Goal: Task Accomplishment & Management: Manage account settings

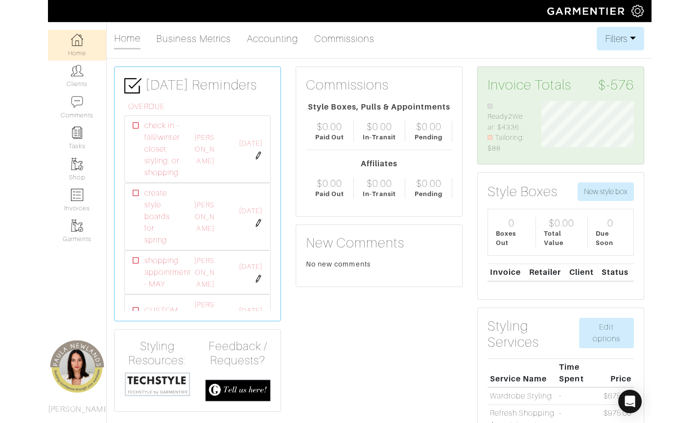
scroll to position [57, 128]
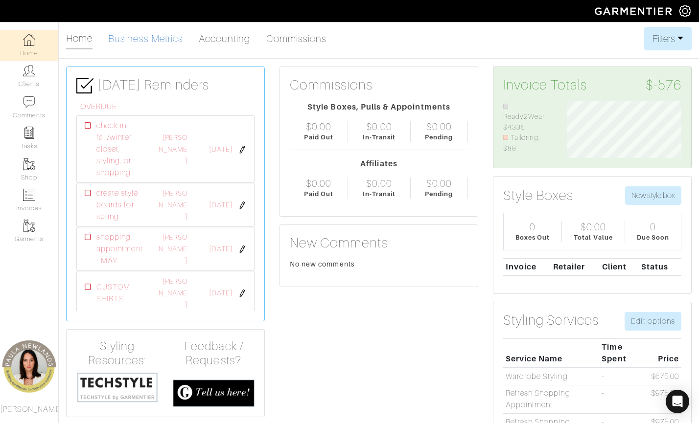
click at [173, 40] on link "Business Metrics" at bounding box center [145, 39] width 75 height 20
select select
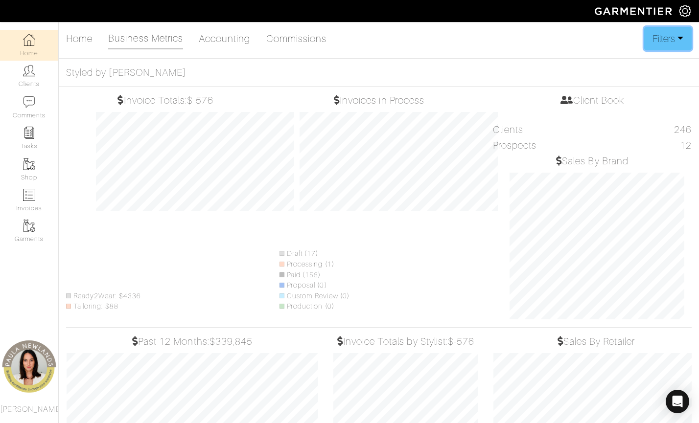
click at [564, 42] on button "Filters" at bounding box center [667, 38] width 47 height 23
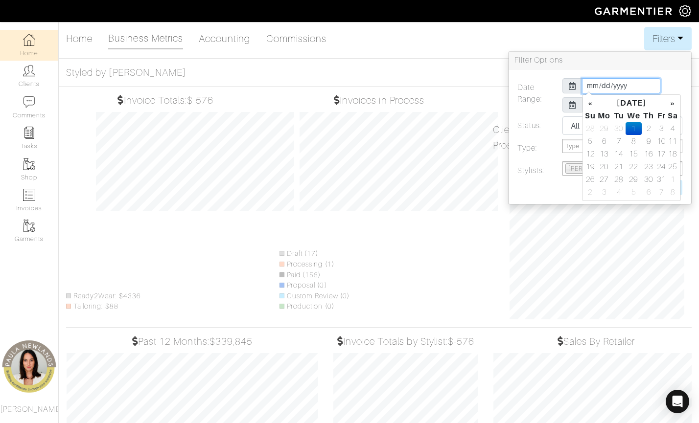
click at [564, 87] on input "2025-10-01" at bounding box center [621, 85] width 78 height 15
type input "2025-01-01"
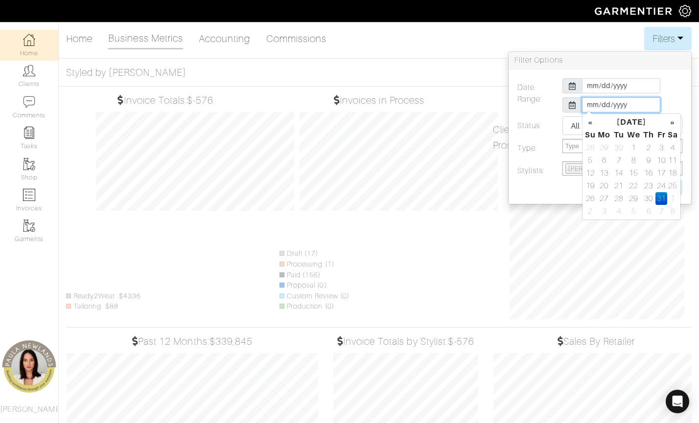
type input "2025-03-31"
click at [564, 210] on td "31" at bounding box center [604, 211] width 16 height 13
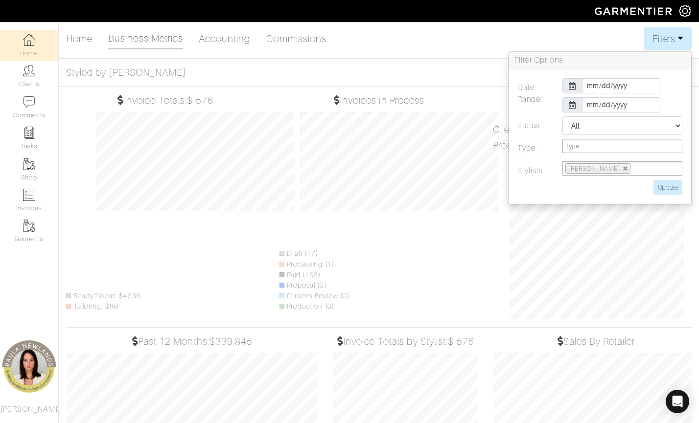
click at [552, 183] on label at bounding box center [577, 187] width 135 height 15
click at [564, 188] on input "Update" at bounding box center [667, 187] width 29 height 15
type input "Update"
drag, startPoint x: 189, startPoint y: 101, endPoint x: 222, endPoint y: 99, distance: 32.9
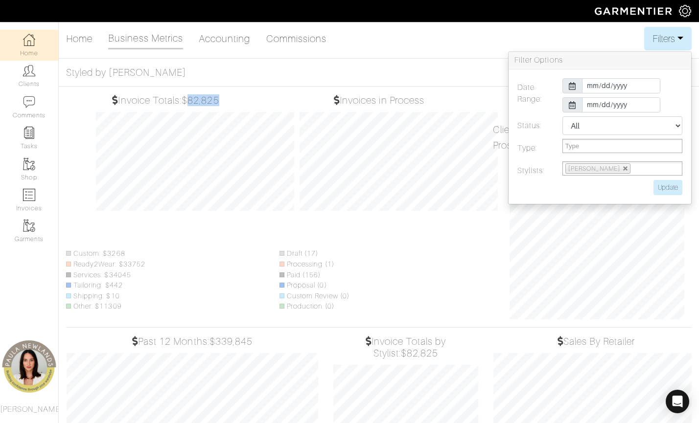
click at [222, 99] on h5 "Invoice Totals: $82,825" at bounding box center [166, 100] width 198 height 12
drag, startPoint x: 128, startPoint y: 253, endPoint x: 62, endPoint y: 259, distance: 66.4
click at [62, 259] on div "Invoice Totals: $82,825 Custom: $3268 Ready2Wear: $33752 Services: $34045 Tailo…" at bounding box center [165, 206] width 213 height 225
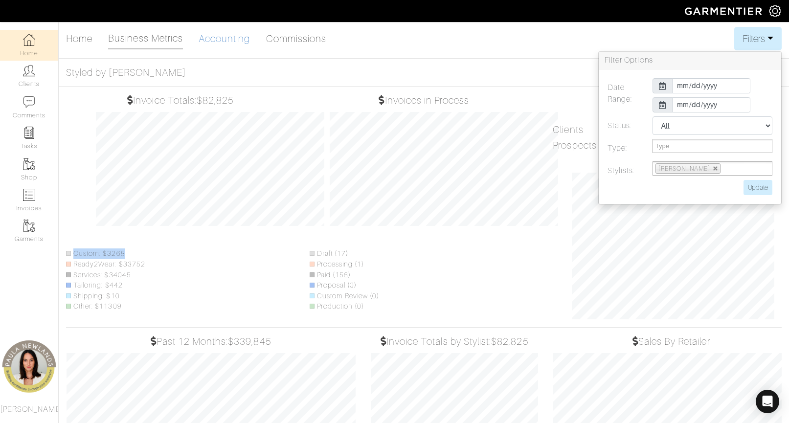
click at [230, 40] on link "Accounting" at bounding box center [225, 39] width 52 height 20
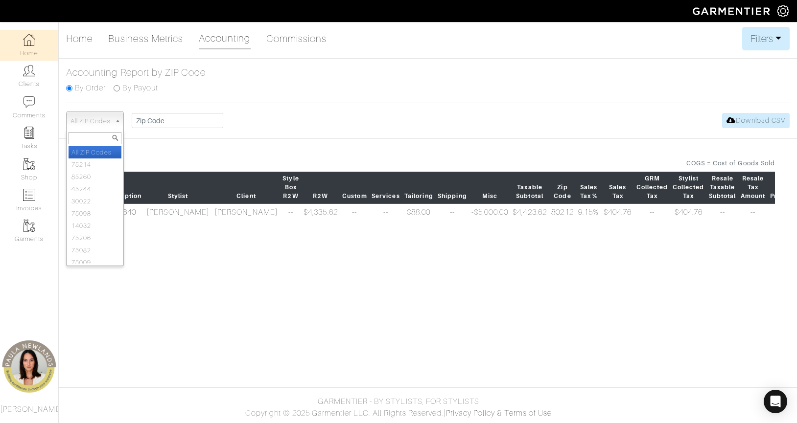
click at [107, 120] on span "All ZIP Codes" at bounding box center [90, 122] width 40 height 20
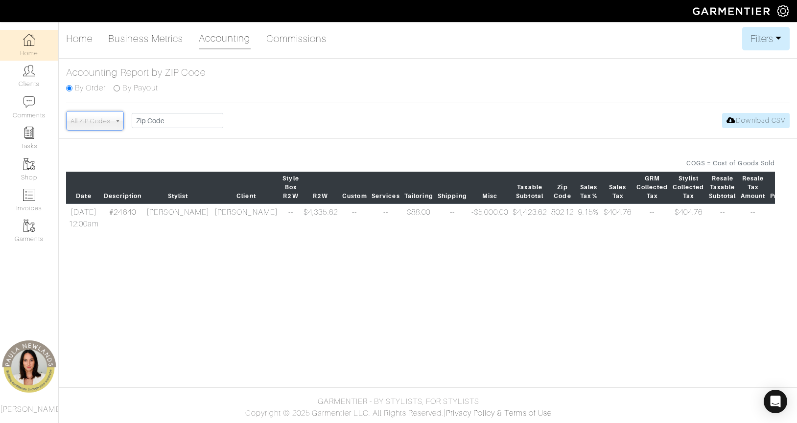
click at [104, 121] on span "All ZIP Codes" at bounding box center [90, 122] width 40 height 20
click at [132, 38] on link "Business Metrics" at bounding box center [145, 39] width 75 height 20
select select
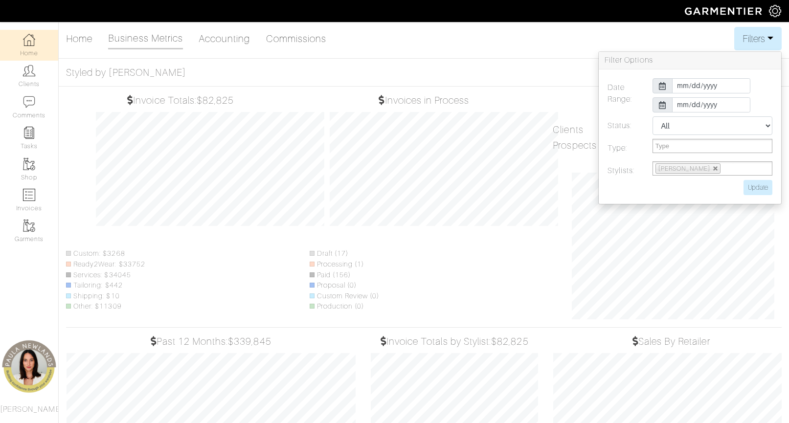
select select
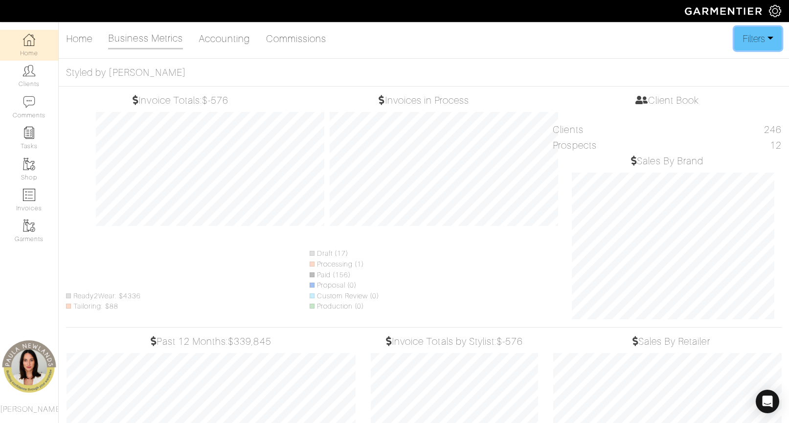
click at [564, 41] on button "Filters" at bounding box center [758, 38] width 47 height 23
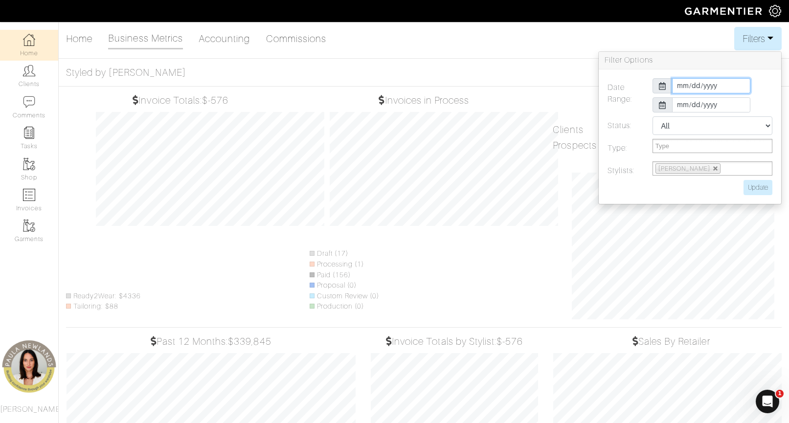
click at [564, 86] on input "2025-10-01" at bounding box center [711, 85] width 78 height 15
type input "2025-01-01"
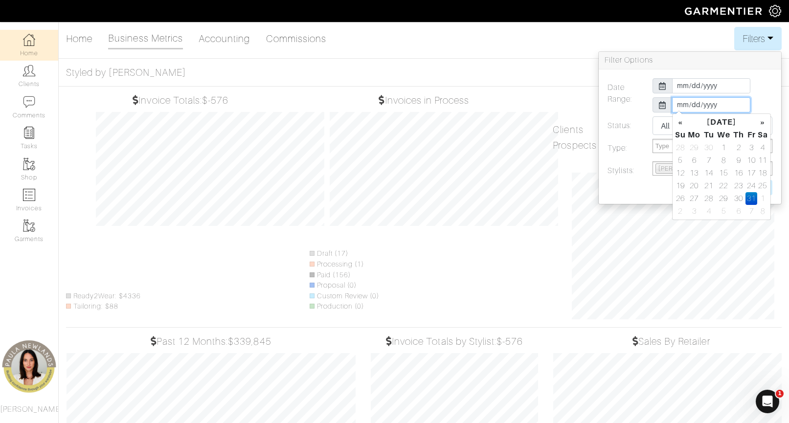
type input "2025-03-31"
click at [564, 75] on div "Date Range: 2025-01-01 2025-03-31 Status: All Pending Paid Complete Failed N/A …" at bounding box center [690, 136] width 183 height 135
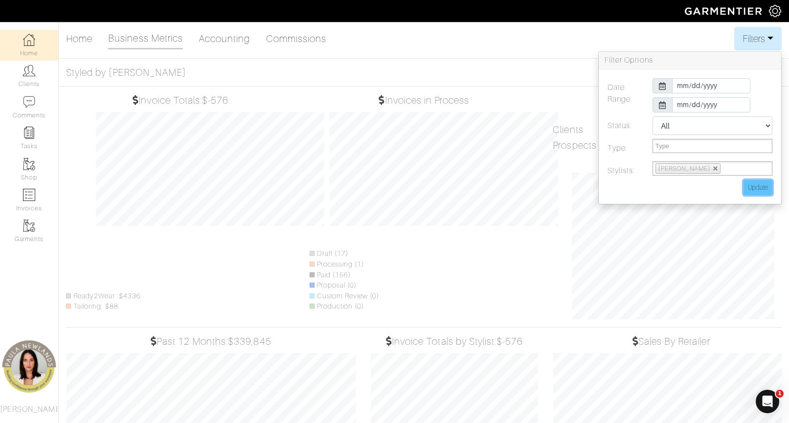
click at [564, 186] on input "Update" at bounding box center [758, 187] width 29 height 15
type input "Update"
click at [90, 253] on li "Custom: $3268" at bounding box center [105, 254] width 79 height 11
click at [120, 251] on li "Custom: $3268" at bounding box center [105, 254] width 79 height 11
drag, startPoint x: 120, startPoint y: 251, endPoint x: 86, endPoint y: 252, distance: 34.3
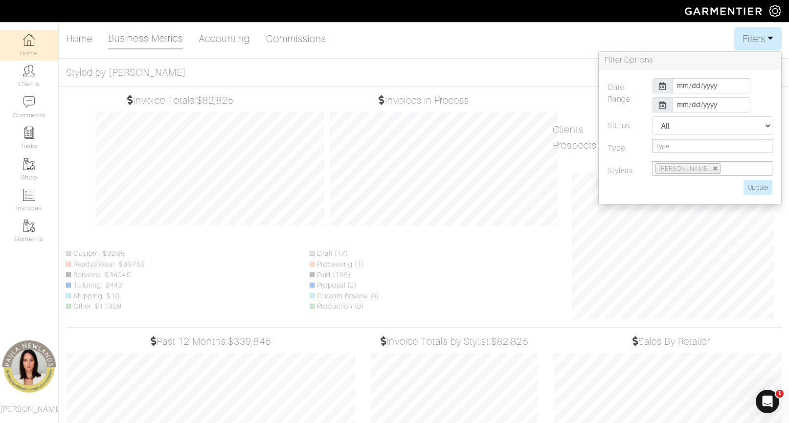
click at [86, 252] on li "Custom: $3268" at bounding box center [105, 254] width 79 height 11
click at [69, 253] on span at bounding box center [68, 253] width 5 height 5
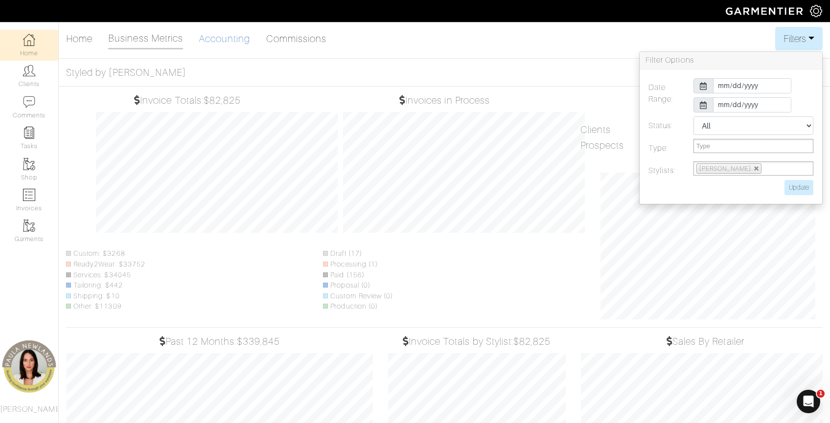
click at [224, 39] on link "Accounting" at bounding box center [225, 39] width 52 height 20
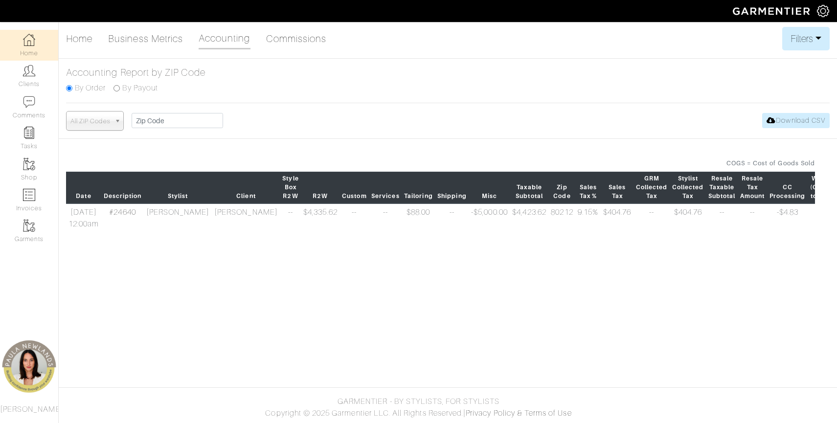
select select
click at [564, 39] on button "Filters" at bounding box center [805, 38] width 47 height 23
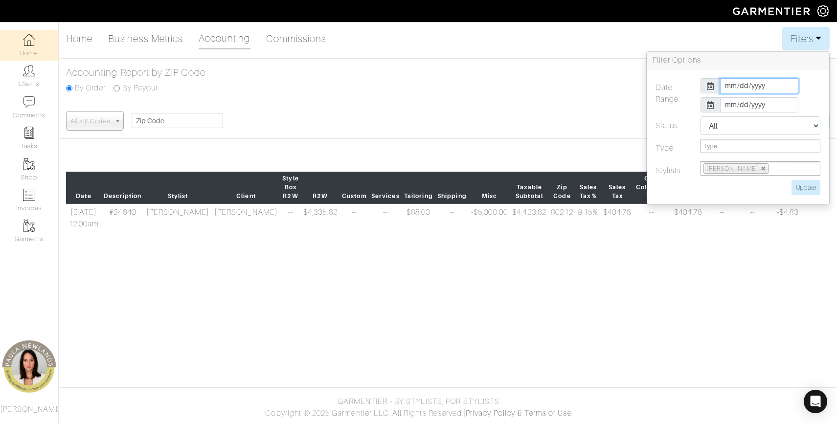
click at [564, 86] on input "2025-10-01" at bounding box center [759, 85] width 78 height 15
type input "2025-01-01"
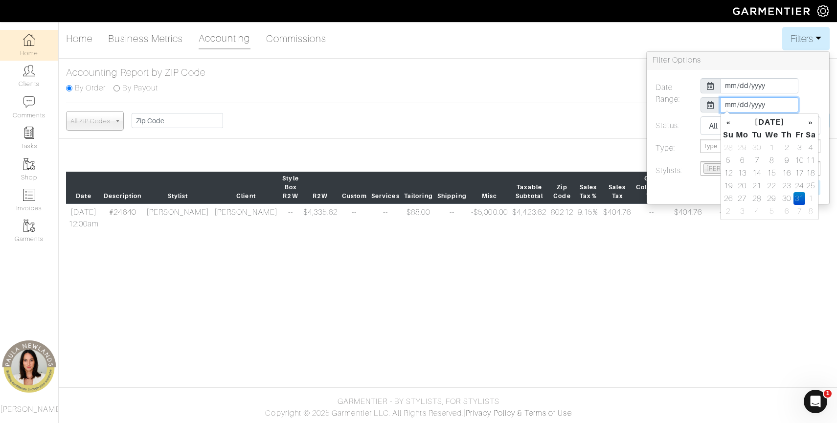
type input "2025-03-31"
click at [564, 124] on label "Status:" at bounding box center [670, 127] width 45 height 23
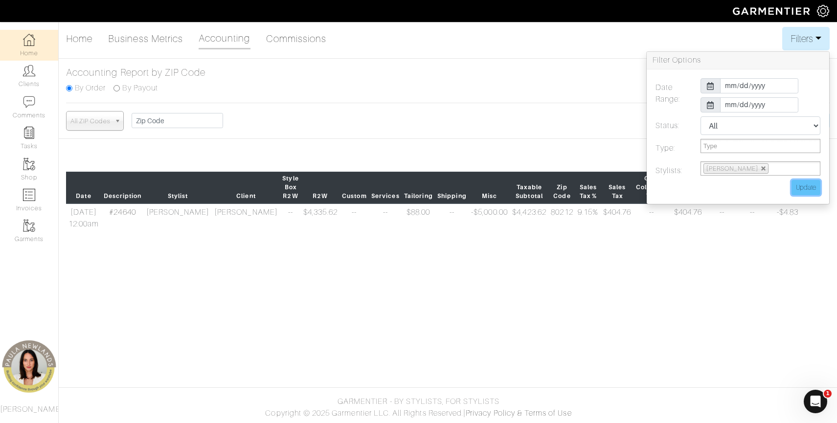
click at [564, 184] on input "Update" at bounding box center [806, 187] width 29 height 15
type input "Update"
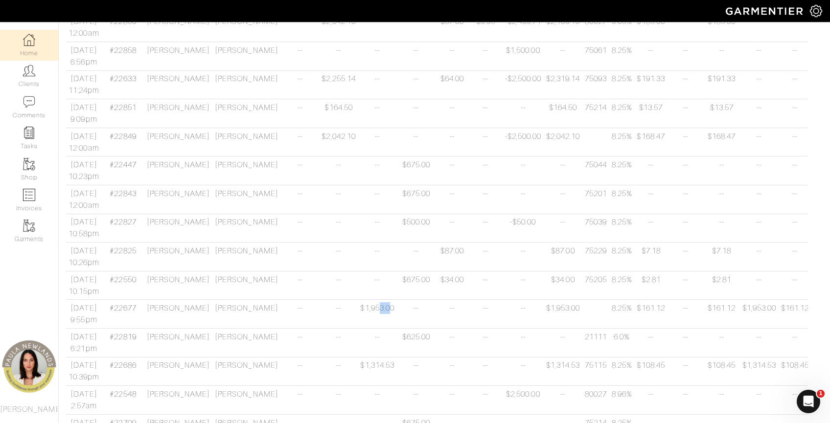
drag, startPoint x: 339, startPoint y: 317, endPoint x: 351, endPoint y: 314, distance: 12.0
click at [358, 314] on td "$1,953.00" at bounding box center [377, 314] width 39 height 29
drag, startPoint x: 341, startPoint y: 373, endPoint x: 350, endPoint y: 372, distance: 9.9
click at [358, 372] on td "$1,314.53" at bounding box center [377, 371] width 39 height 29
drag, startPoint x: 342, startPoint y: 315, endPoint x: 362, endPoint y: 314, distance: 20.1
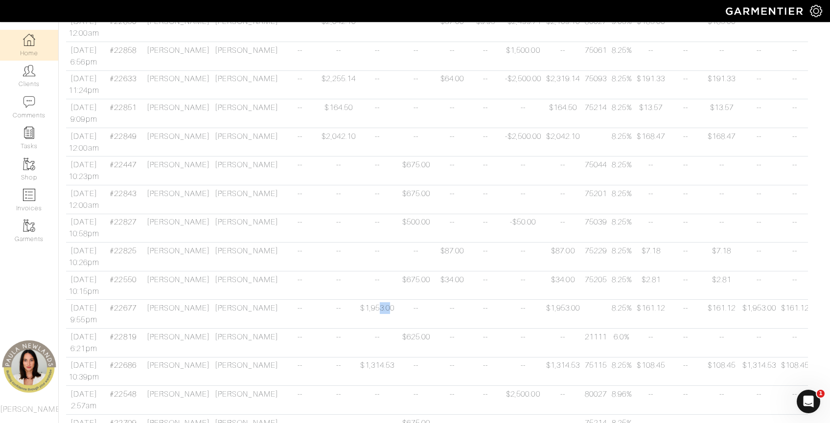
click at [362, 314] on tr "03/10/25 9:55pm #22677 Paula Newlands Thomas Kean -- -- $1,953.00 -- -- -- -- $…" at bounding box center [614, 314] width 1097 height 29
click at [564, 318] on td at bounding box center [595, 314] width 27 height 29
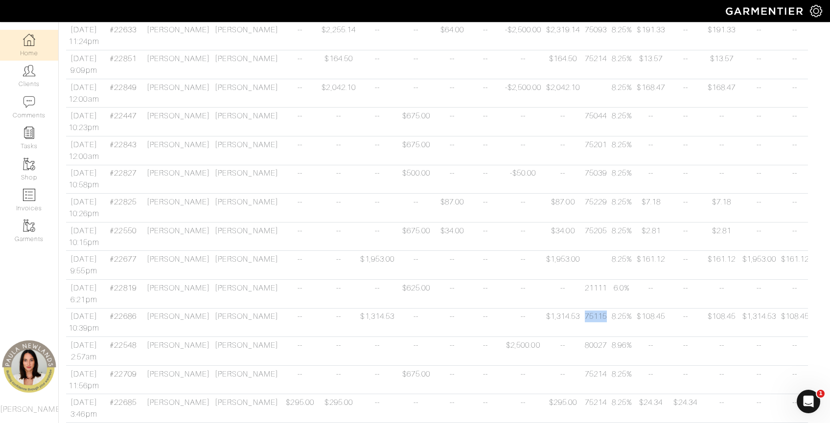
drag, startPoint x: 575, startPoint y: 326, endPoint x: 554, endPoint y: 324, distance: 20.6
click at [564, 324] on td "75115" at bounding box center [595, 322] width 27 height 29
copy td "75115"
drag, startPoint x: 324, startPoint y: 324, endPoint x: 356, endPoint y: 324, distance: 31.8
click at [358, 324] on td "$1,314.53" at bounding box center [377, 322] width 39 height 29
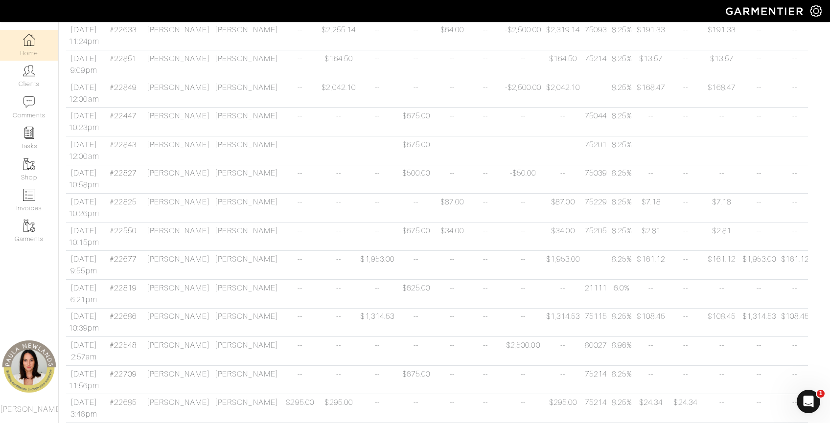
click at [564, 325] on td "75115" at bounding box center [595, 322] width 27 height 29
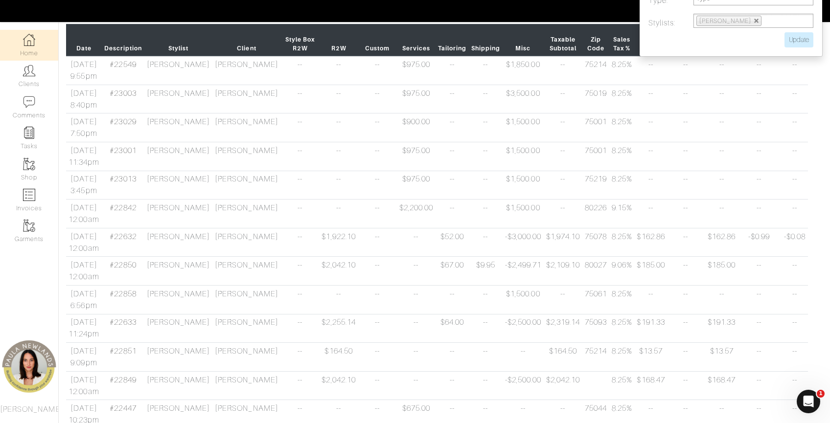
scroll to position [0, 0]
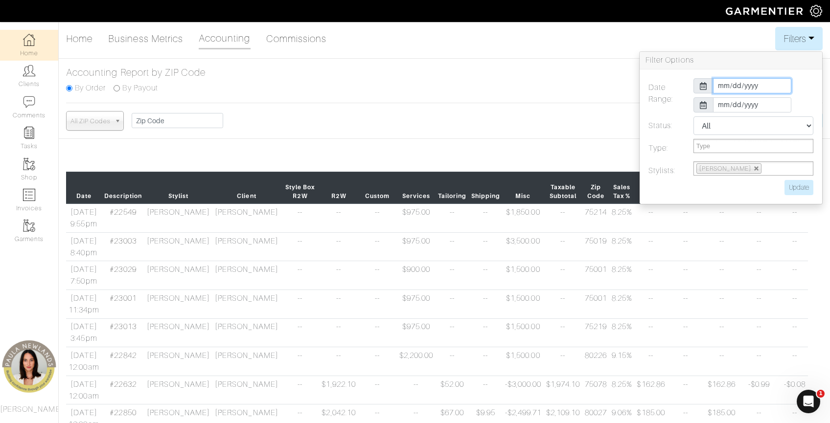
click at [564, 87] on input "2025-01-01" at bounding box center [752, 85] width 78 height 15
type input "2025-07-01"
type input "2025-09-30"
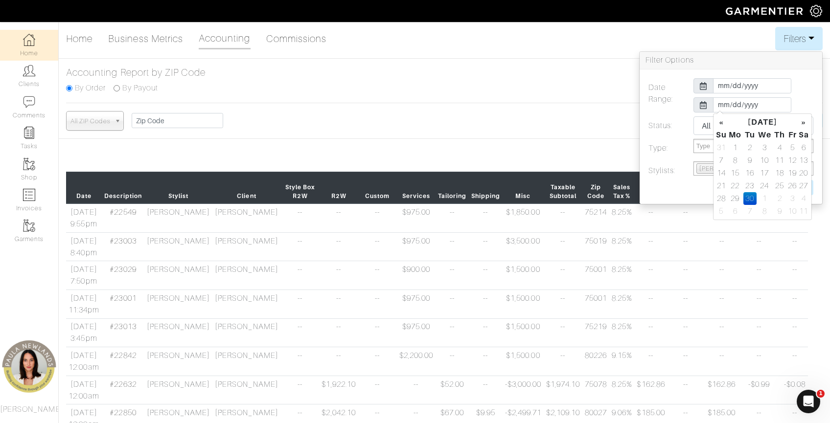
click at [564, 70] on div "Date Range: 2025-07-01 2025-09-30 Status: All Pending Paid Complete Failed N/A …" at bounding box center [731, 136] width 183 height 135
click at [564, 185] on input "Update" at bounding box center [798, 187] width 29 height 15
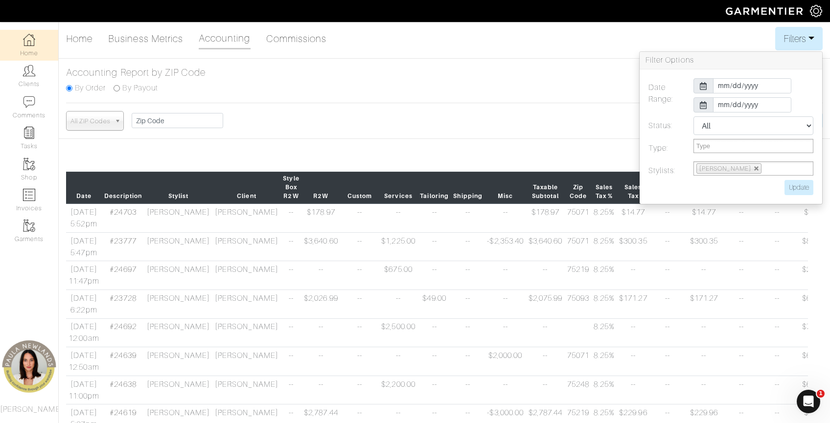
click at [120, 123] on b at bounding box center [119, 121] width 9 height 19
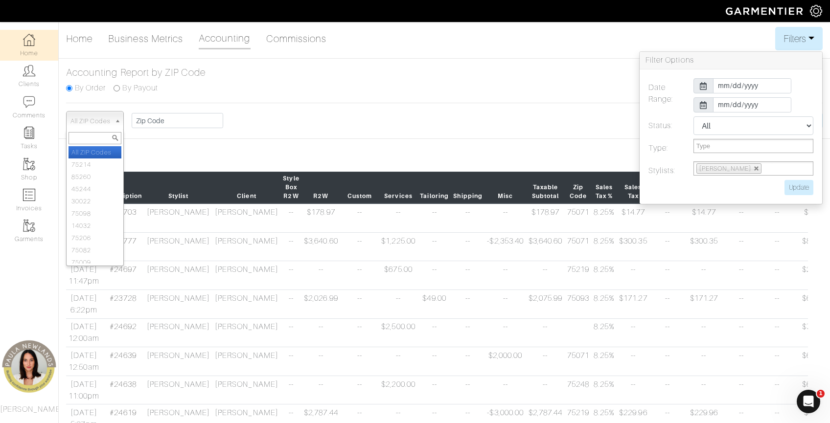
click at [311, 124] on div "All ZIP Codes 75214 85260 45244 30022 75098 14032 75206 75082 75009 75209 76092…" at bounding box center [444, 121] width 757 height 20
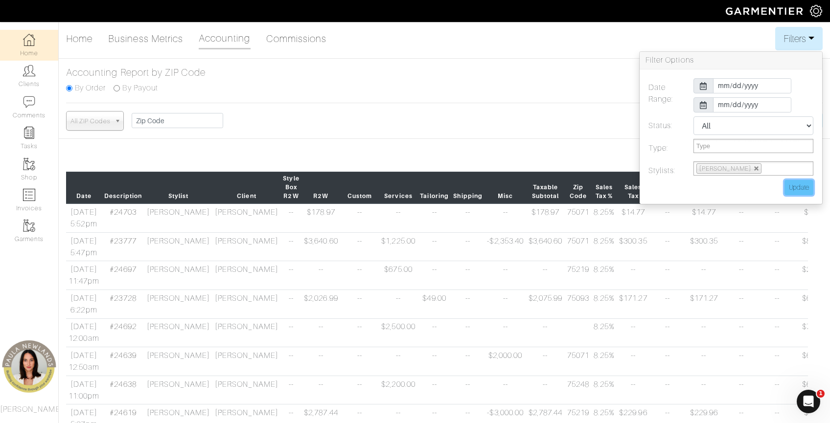
click at [564, 188] on input "Update" at bounding box center [798, 187] width 29 height 15
click at [564, 189] on input "Update" at bounding box center [798, 187] width 29 height 15
click at [564, 185] on input "Update" at bounding box center [798, 187] width 29 height 15
click at [564, 32] on button "Filters" at bounding box center [798, 38] width 47 height 23
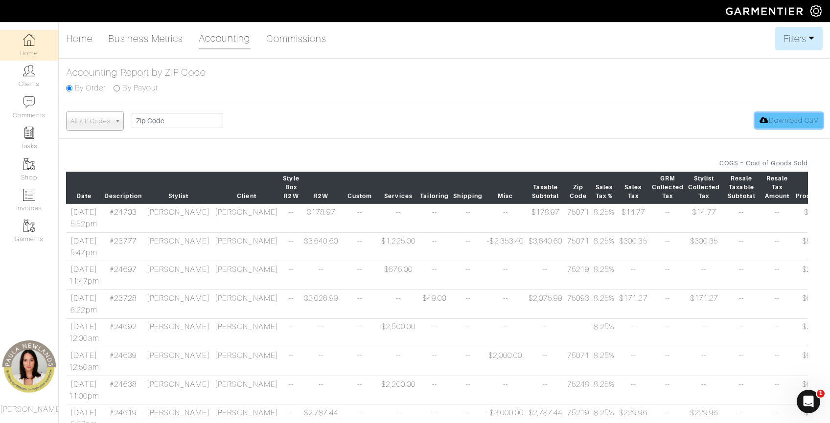
click at [564, 119] on link "Download CSV" at bounding box center [789, 120] width 68 height 15
click at [495, 127] on div "All ZIP Codes 75214 85260 45244 30022 75098 14032 75206 75082 75009 75209 76092…" at bounding box center [444, 121] width 757 height 20
click at [564, 37] on button "Filters" at bounding box center [798, 38] width 47 height 23
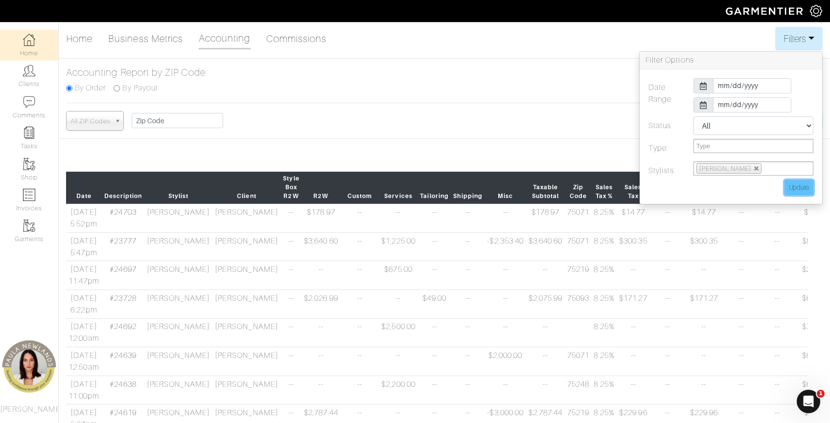
click at [564, 182] on input "Update" at bounding box center [798, 187] width 29 height 15
type input "Update"
click at [564, 36] on button "Filters" at bounding box center [798, 38] width 47 height 23
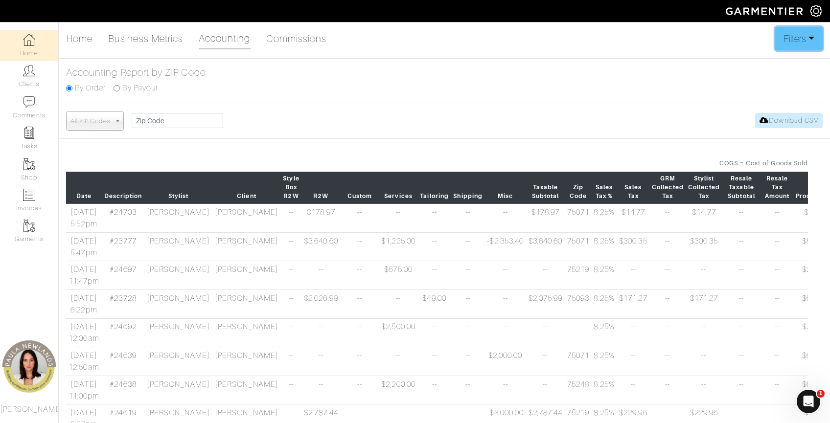
click at [564, 43] on button "Filters" at bounding box center [798, 38] width 47 height 23
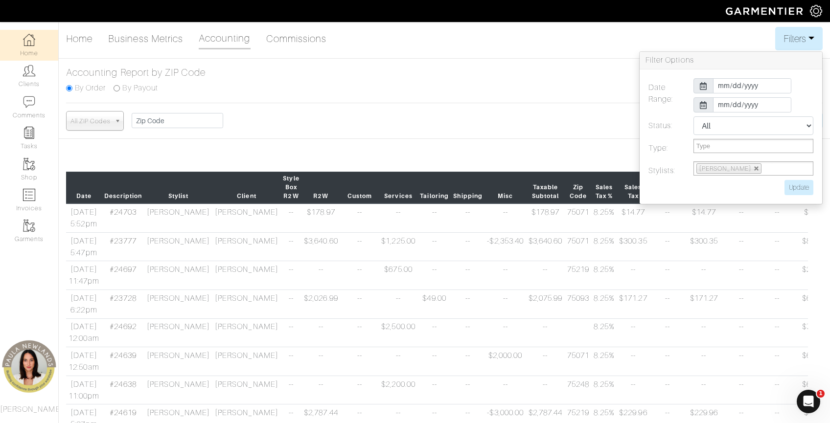
click at [564, 39] on button "Filters" at bounding box center [798, 38] width 47 height 23
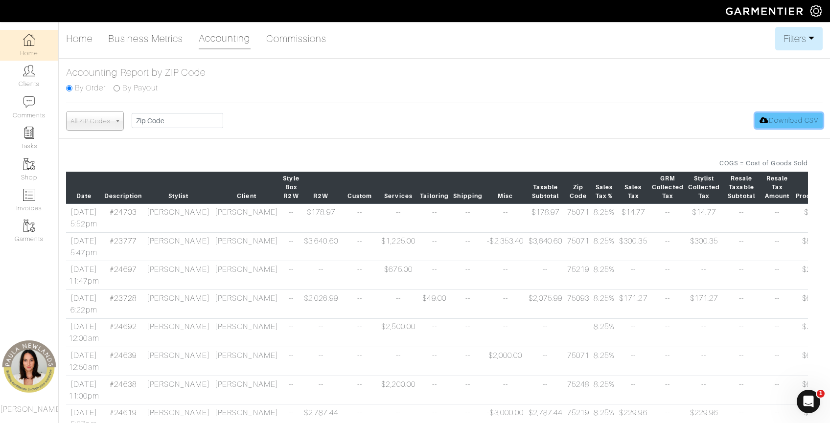
click at [564, 122] on link "Download CSV" at bounding box center [789, 120] width 68 height 15
click at [300, 113] on div "All ZIP Codes 75214 85260 45244 30022 75098 14032 75206 75082 75009 75209 76092…" at bounding box center [444, 121] width 757 height 20
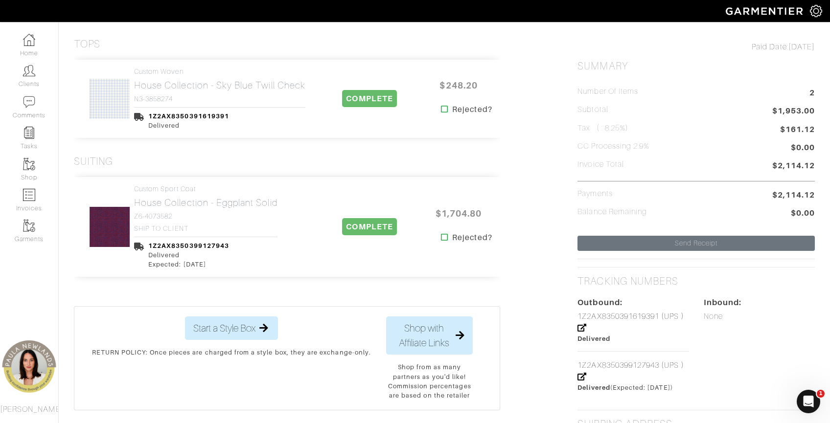
scroll to position [245, 0]
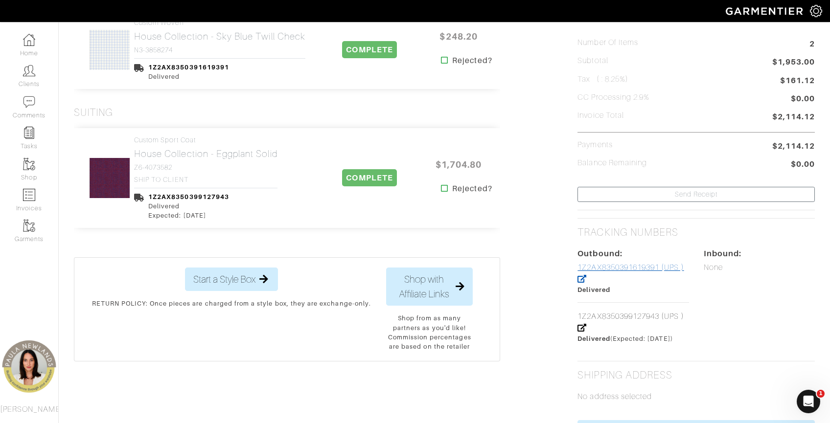
click at [666, 268] on link "1Z2AX8350391619391 (UPS )" at bounding box center [630, 273] width 106 height 21
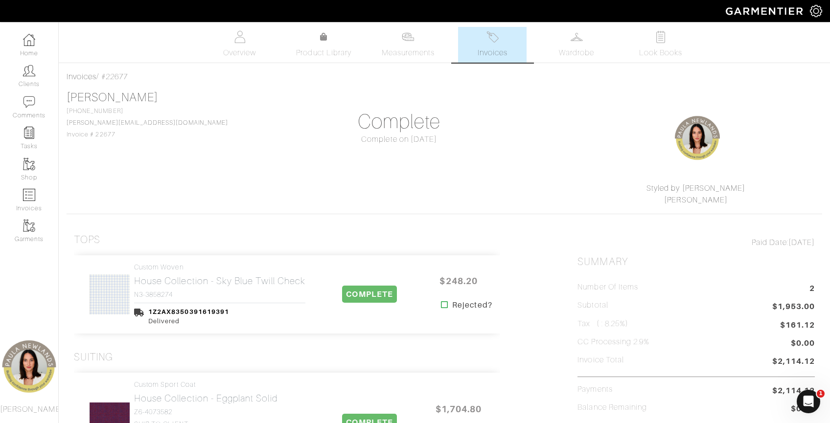
scroll to position [49, 0]
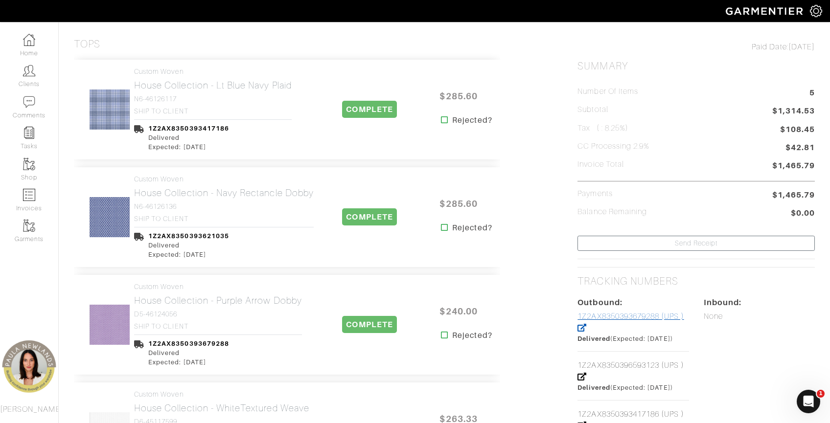
click at [639, 316] on link "1Z2AX8350393679288 (UPS )" at bounding box center [630, 322] width 106 height 21
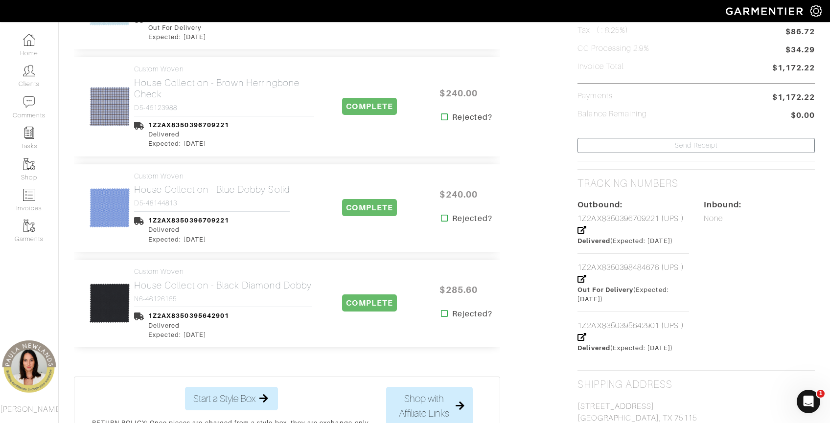
scroll to position [391, 0]
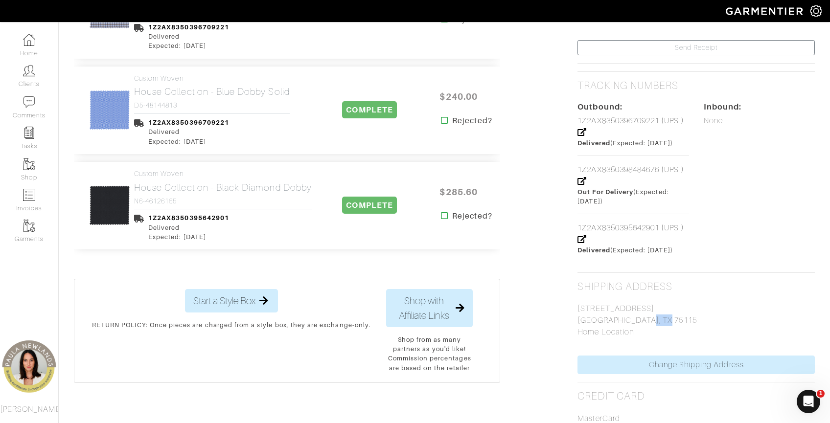
drag, startPoint x: 620, startPoint y: 322, endPoint x: 643, endPoint y: 322, distance: 23.0
click at [643, 322] on p "513 Spicewood Drive Desoto, TX 75115 Home Location" at bounding box center [695, 320] width 237 height 35
click at [766, 164] on div "Inbound: None" at bounding box center [759, 178] width 126 height 154
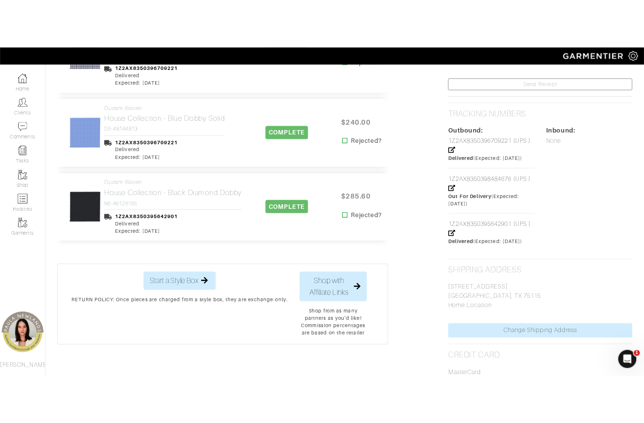
scroll to position [409, 0]
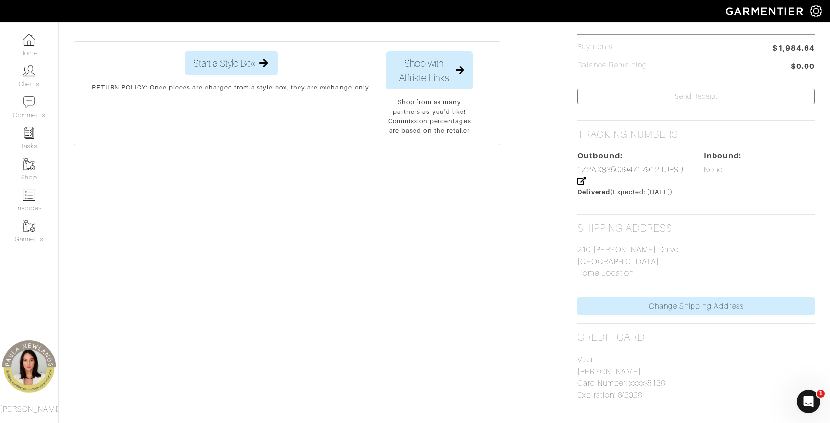
drag, startPoint x: 636, startPoint y: 273, endPoint x: 585, endPoint y: 262, distance: 52.5
click at [585, 262] on p "210 Charles Marvin Driive Buda, TX 78610 Home Location" at bounding box center [695, 261] width 237 height 35
drag, startPoint x: 585, startPoint y: 262, endPoint x: 641, endPoint y: 264, distance: 56.3
click at [641, 264] on p "210 Charles Marvin Driive Buda, TX 78610 Home Location" at bounding box center [695, 261] width 237 height 35
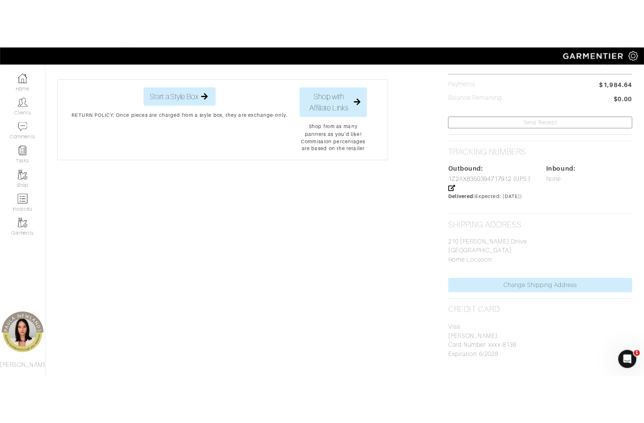
scroll to position [147, 0]
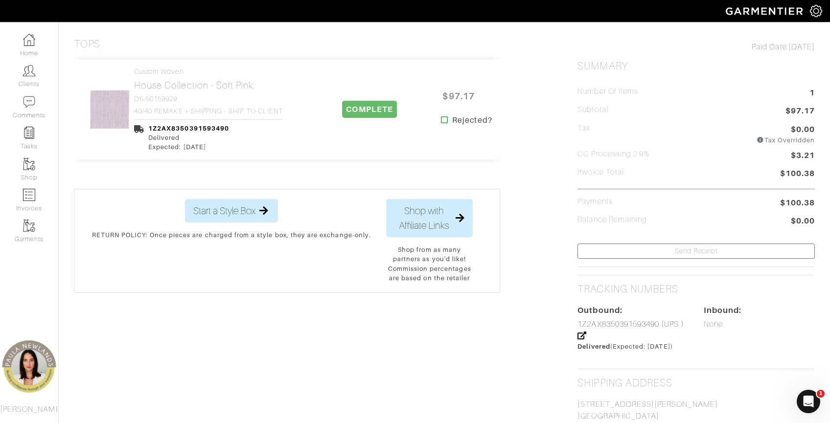
scroll to position [391, 0]
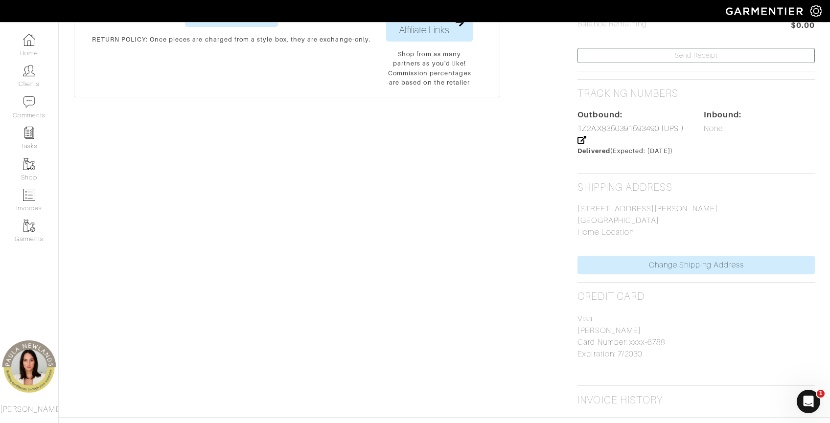
drag, startPoint x: 742, startPoint y: 196, endPoint x: 731, endPoint y: 194, distance: 11.0
click at [742, 196] on div "[STREET_ADDRESS][PERSON_NAME] [GEOGRAPHIC_DATA] Home Location" at bounding box center [695, 224] width 237 height 63
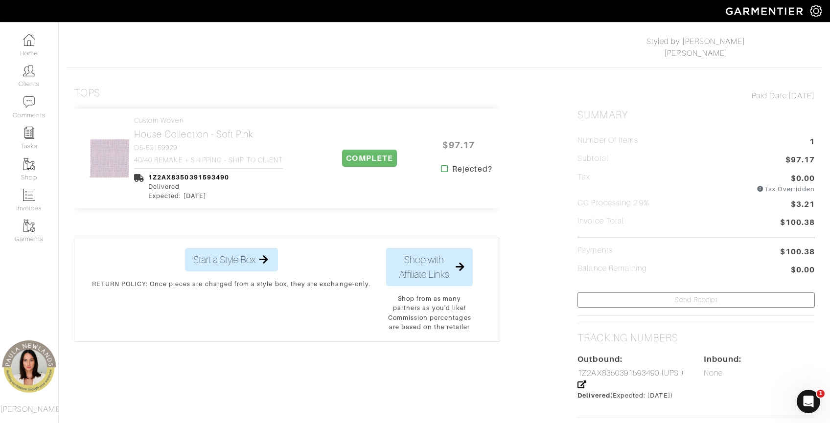
scroll to position [343, 0]
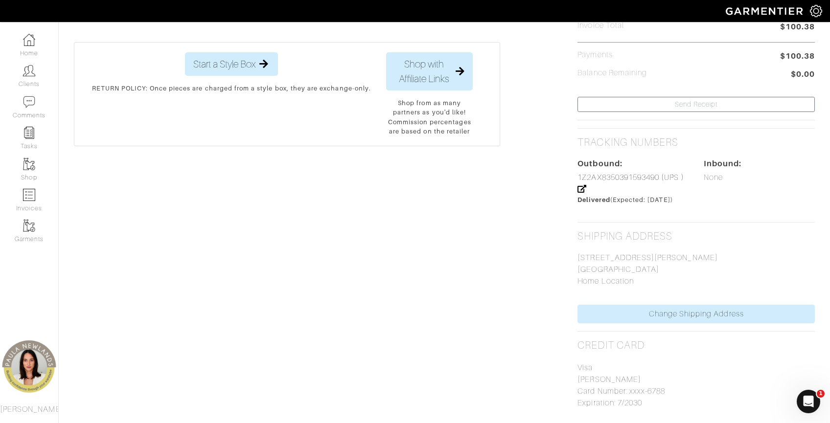
click at [552, 175] on div "Tops Custom Woven House Collection - Soft Pink D5-50159929 40/40 REMAKE + SHIPP…" at bounding box center [445, 167] width 756 height 575
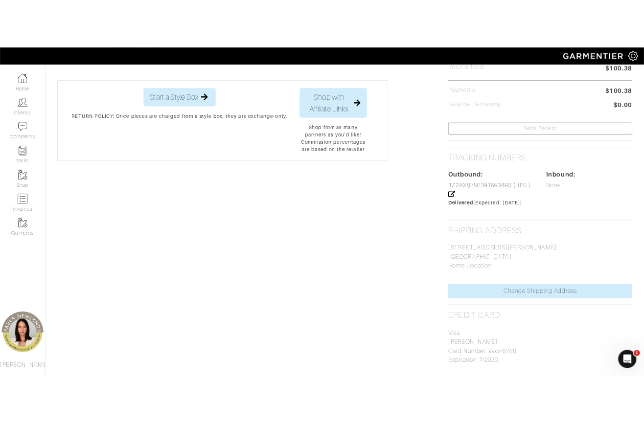
scroll to position [362, 0]
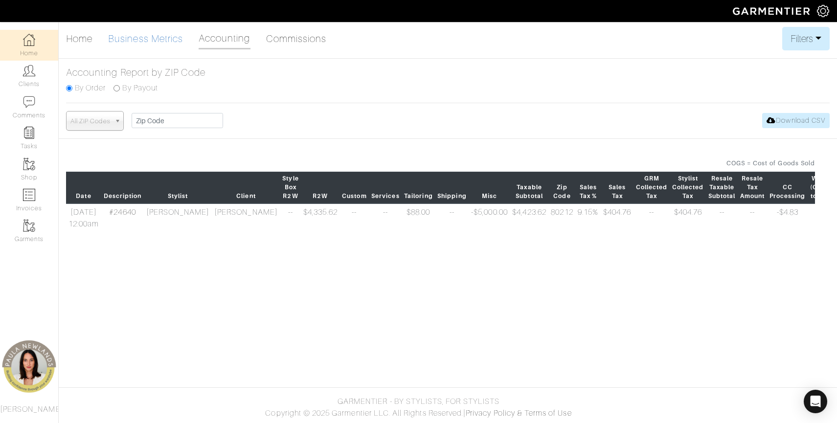
click at [165, 42] on link "Business Metrics" at bounding box center [145, 39] width 75 height 20
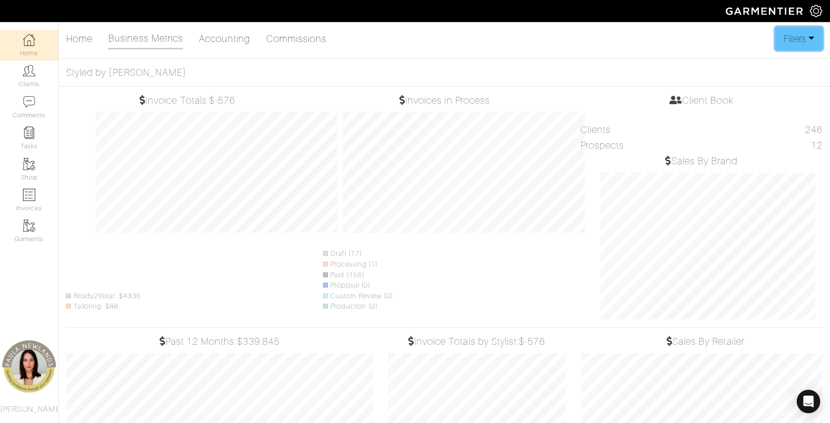
click at [790, 31] on button "Filters" at bounding box center [798, 38] width 47 height 23
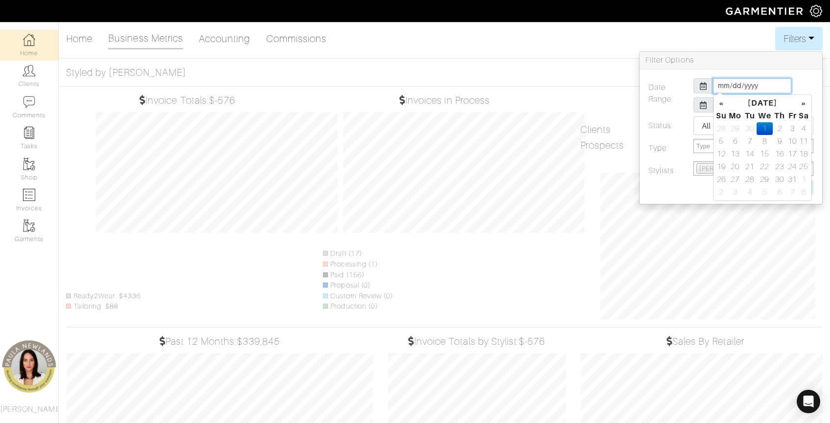
click at [722, 83] on input "2025-10-01" at bounding box center [752, 85] width 78 height 15
type input "2025-07-01"
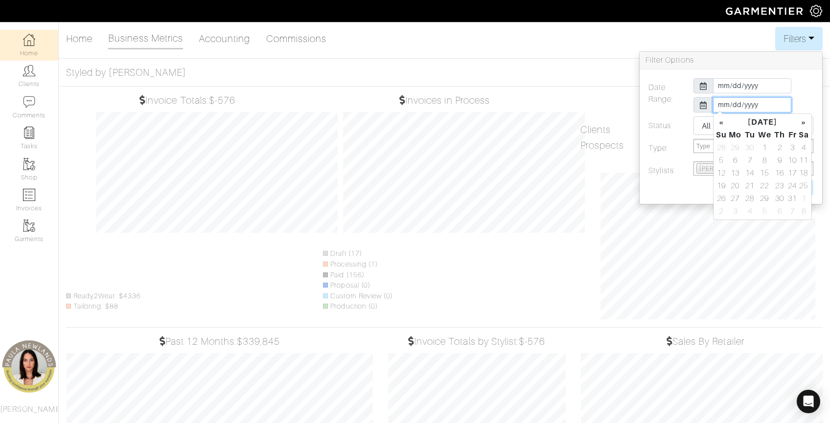
type input "2025-09-30"
click at [723, 63] on h3 "Filter Options" at bounding box center [731, 61] width 183 height 18
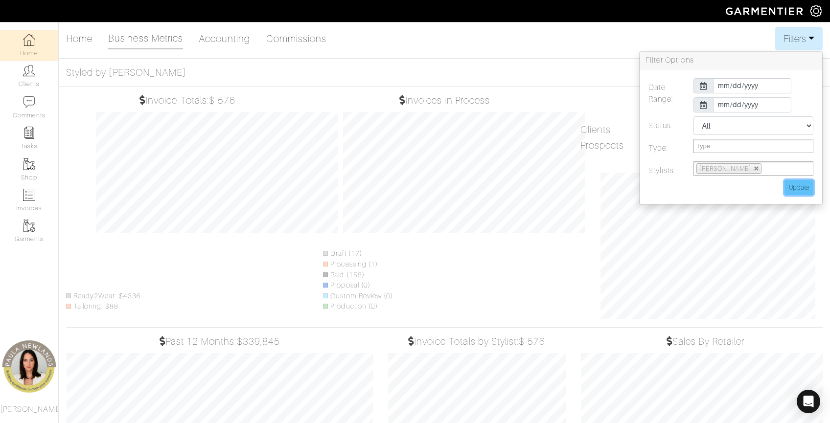
click at [796, 187] on input "Update" at bounding box center [798, 187] width 29 height 15
type input "Update"
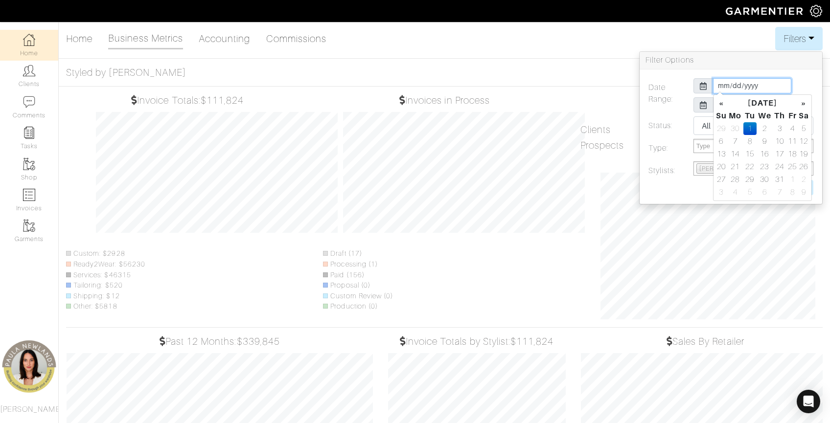
click at [720, 86] on input "2025-07-01" at bounding box center [752, 85] width 78 height 15
type input "2025-01-01"
type input "0001-01-01"
type input "2025-01-01"
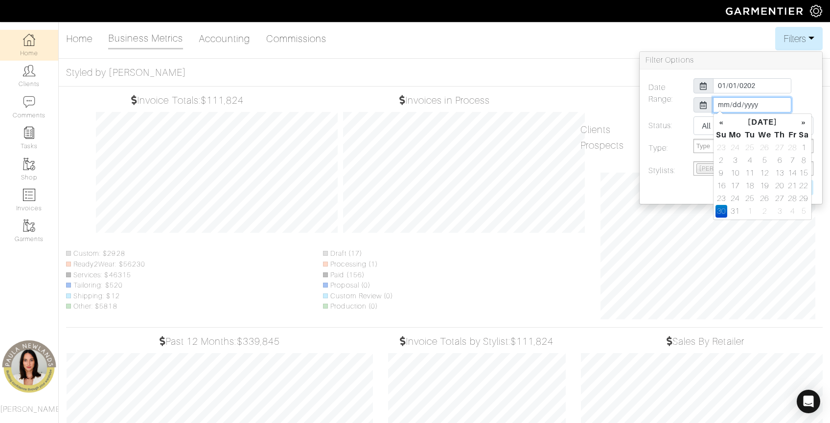
type input "2025-03-31"
click at [679, 76] on div "Date Range: 2025-01-01 2025-03-31 Status: All Pending Paid Complete Failed N/A …" at bounding box center [731, 136] width 183 height 135
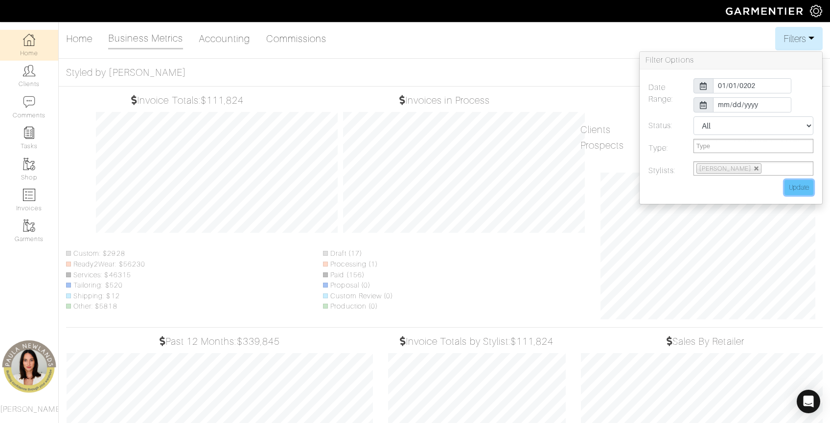
click at [797, 183] on input "Update" at bounding box center [798, 187] width 29 height 15
type input "Update"
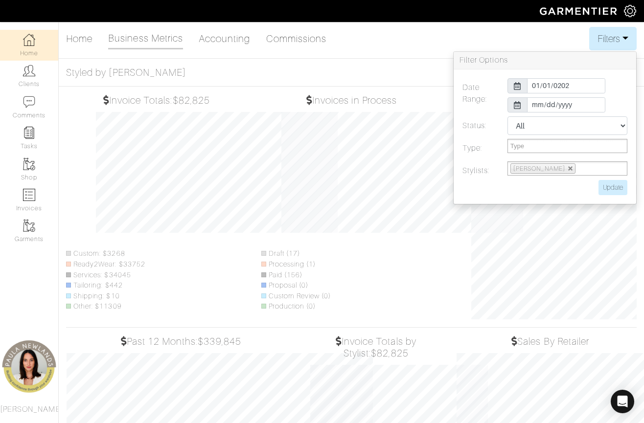
scroll to position [489166, 489120]
